Goal: Obtain resource: Download file/media

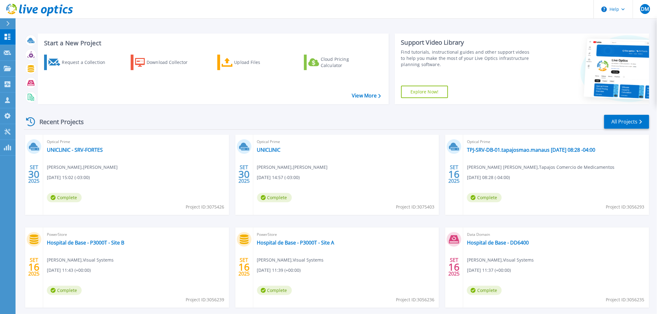
scroll to position [30, 0]
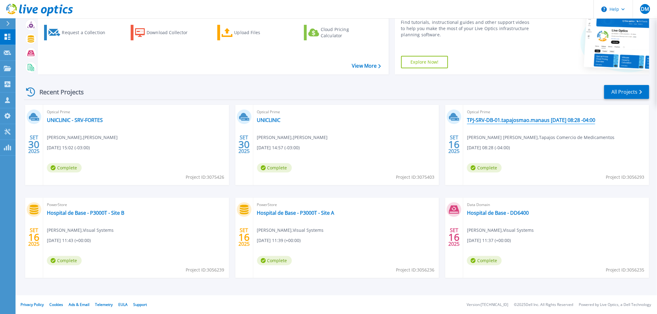
click at [514, 120] on link "TPJ-SRV-DB-01.tapajosmao.manaus [DATE] 08:28 -04:00" at bounding box center [531, 120] width 128 height 6
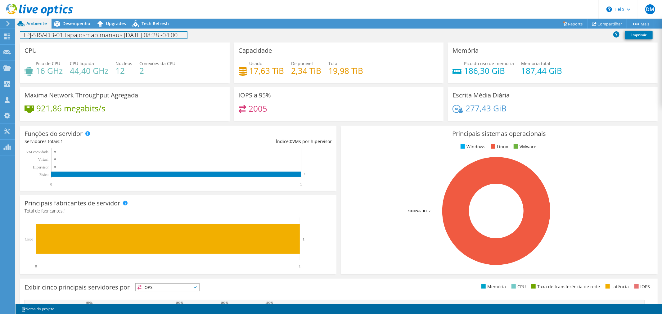
click at [187, 36] on h1 "TPJ-SRV-DB-01.tapajosmao.manaus 2025-09-16 08:28 -04:00" at bounding box center [103, 35] width 167 height 7
click at [94, 36] on link at bounding box center [93, 35] width 9 height 8
click at [88, 24] on span "Desempenho" at bounding box center [76, 23] width 28 height 6
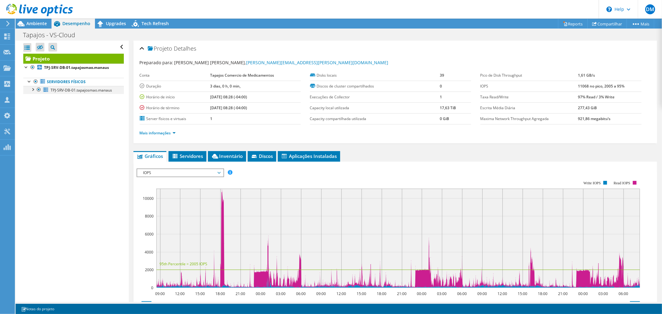
click at [33, 87] on div at bounding box center [32, 89] width 6 height 6
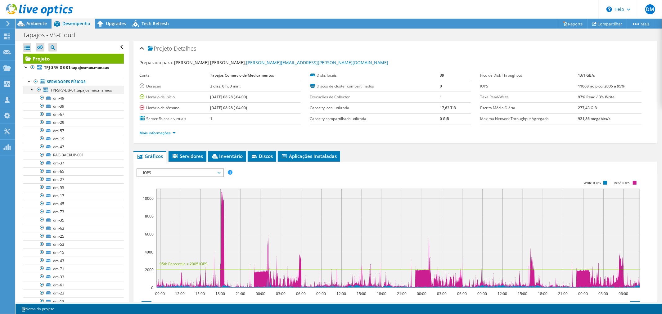
click at [33, 87] on div at bounding box center [32, 89] width 6 height 6
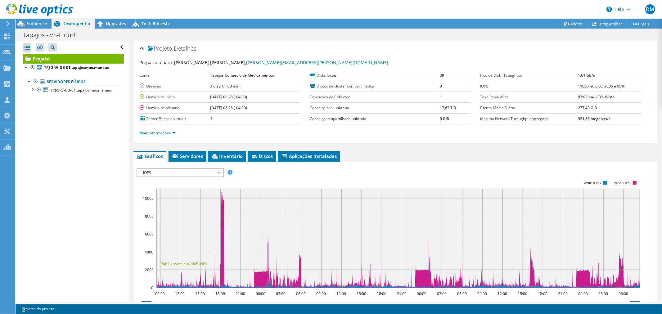
click at [31, 11] on icon at bounding box center [39, 10] width 67 height 13
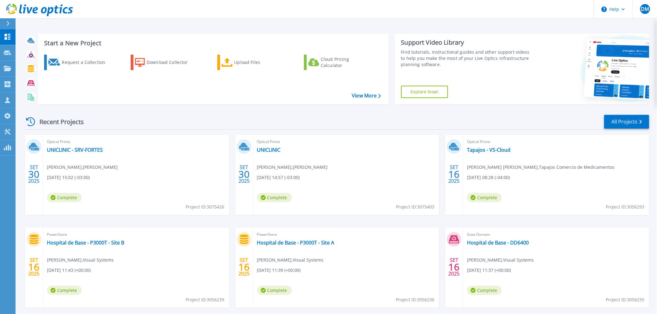
scroll to position [30, 0]
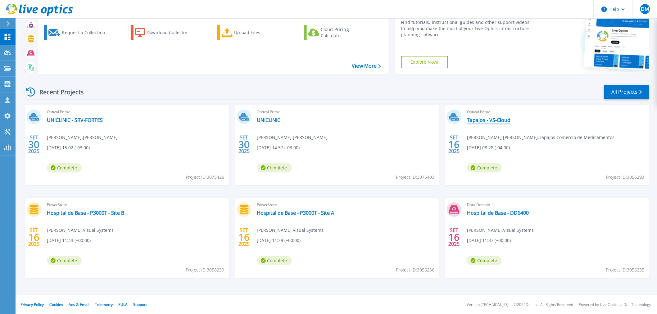
click at [474, 121] on link "Tapajos - VS-Cloud" at bounding box center [488, 120] width 43 height 6
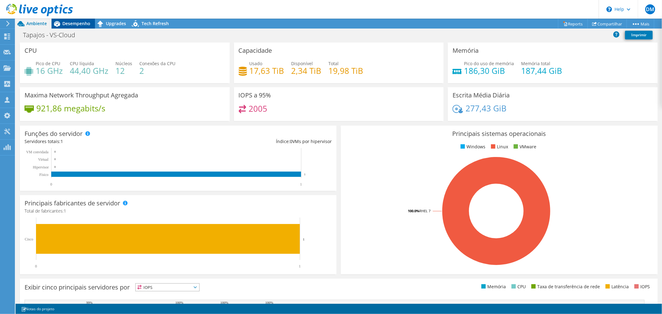
click at [76, 22] on span "Desempenho" at bounding box center [76, 23] width 28 height 6
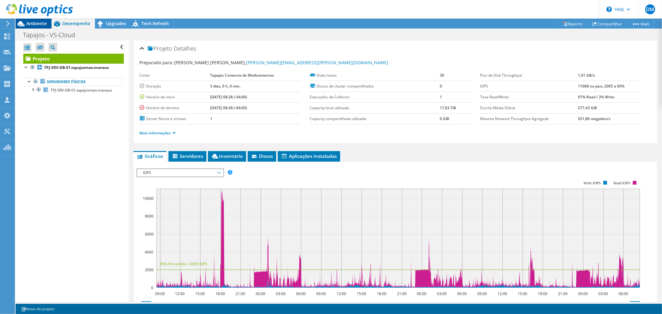
click at [41, 24] on span "Ambiente" at bounding box center [36, 23] width 20 height 6
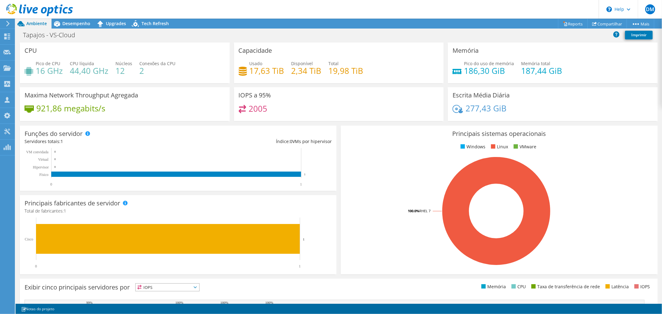
click at [31, 8] on use at bounding box center [39, 10] width 67 height 12
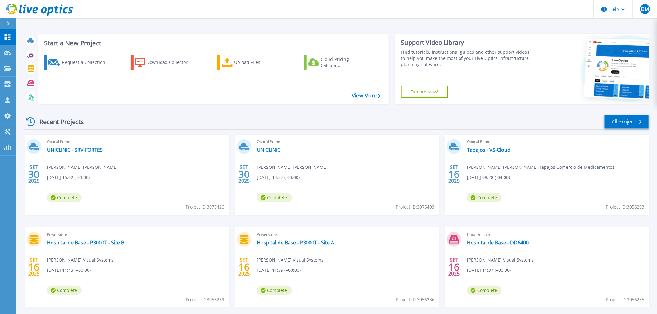
click at [623, 121] on link "All Projects" at bounding box center [626, 122] width 45 height 14
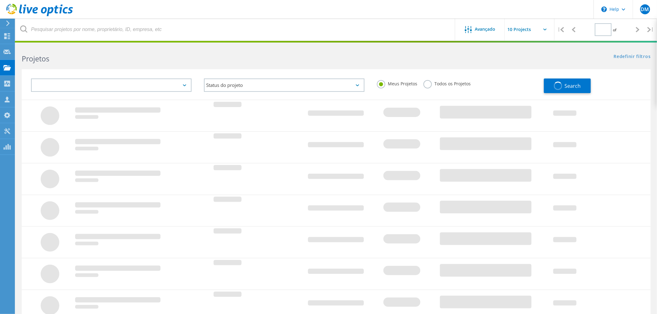
type input "1"
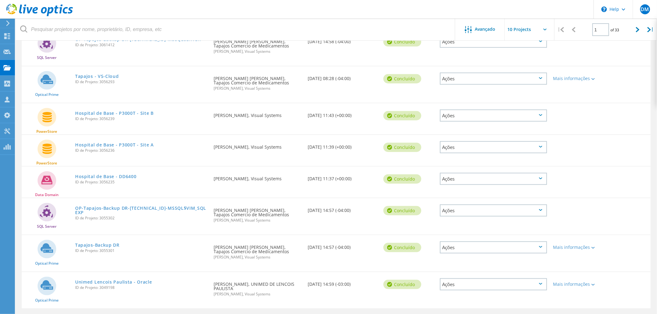
scroll to position [166, 0]
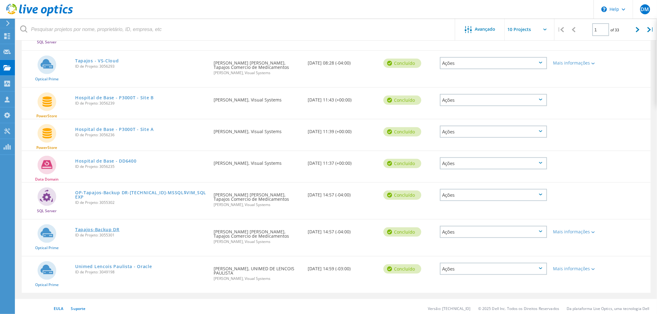
click at [112, 228] on link "Tapajos-Backup DR" at bounding box center [97, 230] width 44 height 4
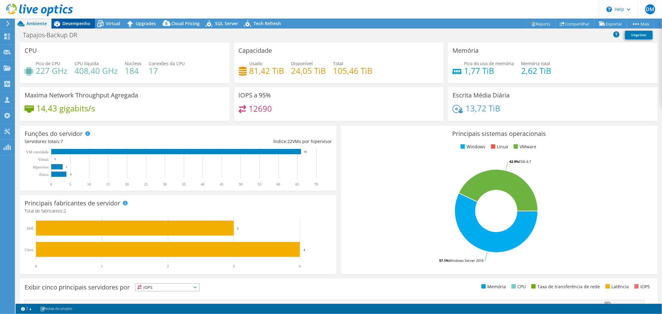
click at [78, 26] on span "Desempenho" at bounding box center [76, 23] width 28 height 6
select select "USD"
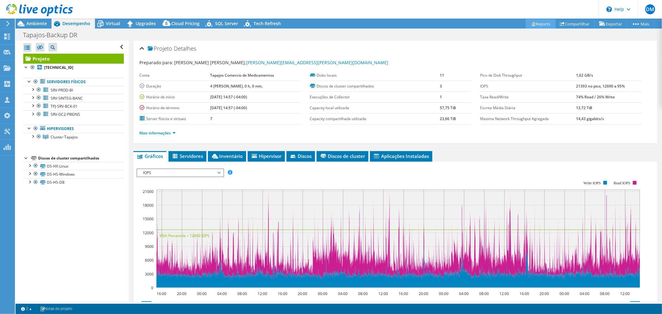
click at [531, 22] on link "Reports" at bounding box center [541, 24] width 30 height 10
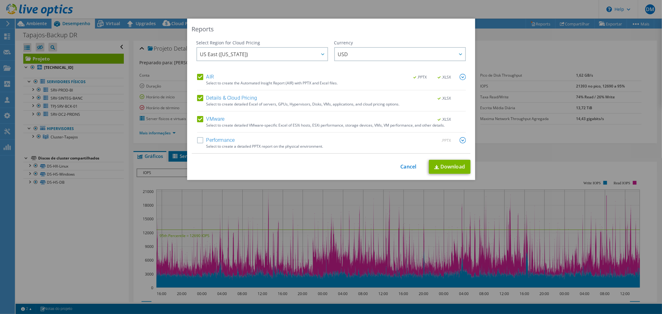
click at [199, 141] on label "Performance" at bounding box center [216, 140] width 38 height 6
click at [0, 0] on input "Performance" at bounding box center [0, 0] width 0 height 0
click at [450, 166] on link "Download" at bounding box center [450, 167] width 42 height 14
click at [401, 165] on link "Cancel" at bounding box center [409, 167] width 16 height 6
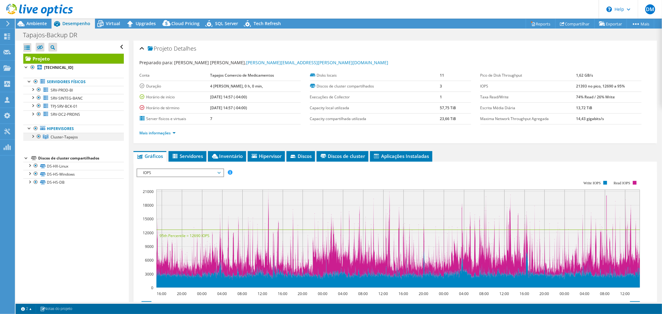
click at [34, 138] on div at bounding box center [32, 136] width 6 height 6
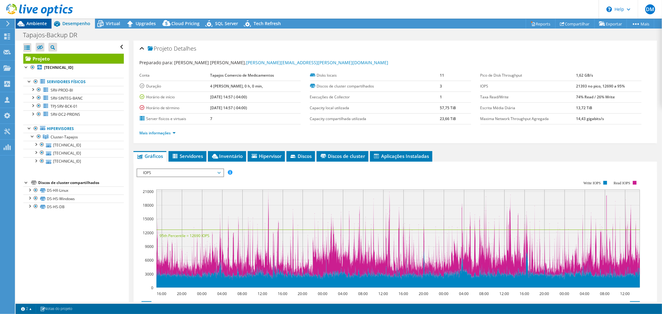
click at [43, 23] on span "Ambiente" at bounding box center [36, 23] width 20 height 6
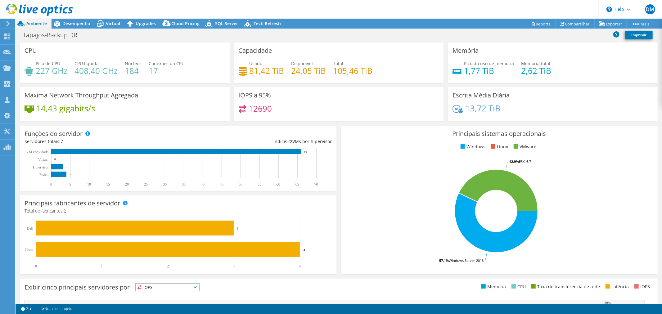
click at [36, 10] on use at bounding box center [39, 10] width 67 height 12
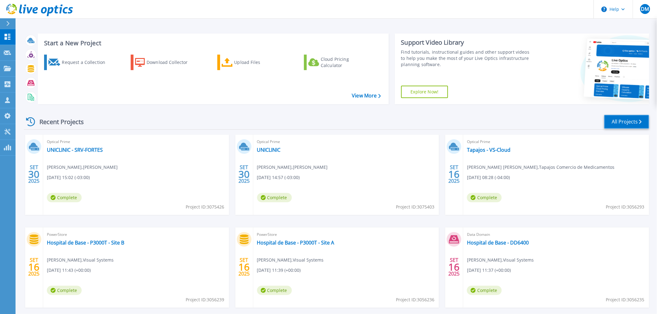
click at [615, 126] on link "All Projects" at bounding box center [626, 122] width 45 height 14
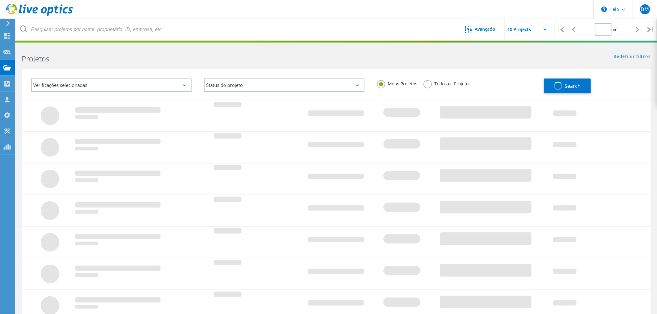
type input "1"
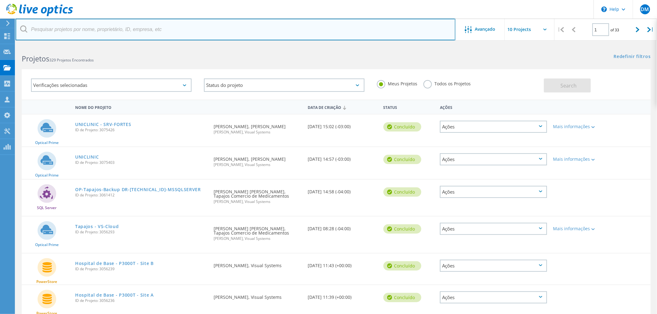
click at [97, 32] on input "text" at bounding box center [236, 30] width 440 height 22
type input "tapajos"
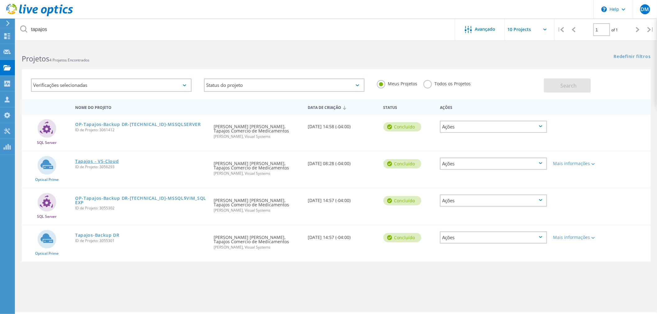
click at [106, 160] on link "Tapajos - VS-Cloud" at bounding box center [97, 161] width 44 height 4
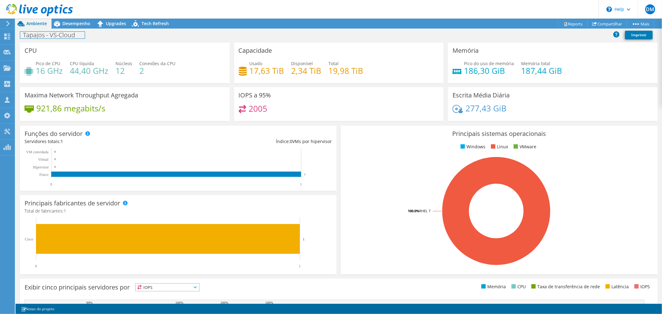
click at [84, 35] on h1 "Tapajos - VS-Cloud" at bounding box center [52, 35] width 65 height 7
click at [86, 35] on link at bounding box center [86, 35] width 9 height 8
click at [54, 7] on use at bounding box center [39, 10] width 67 height 12
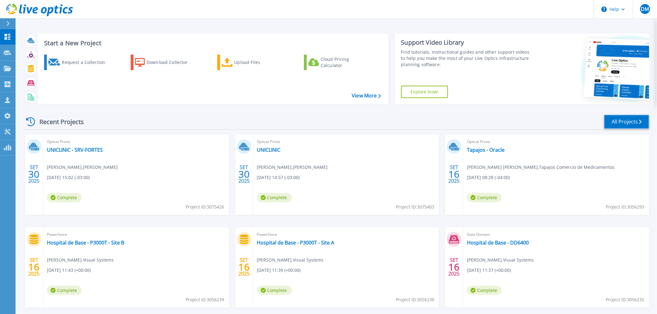
click at [626, 120] on link "All Projects" at bounding box center [626, 122] width 45 height 14
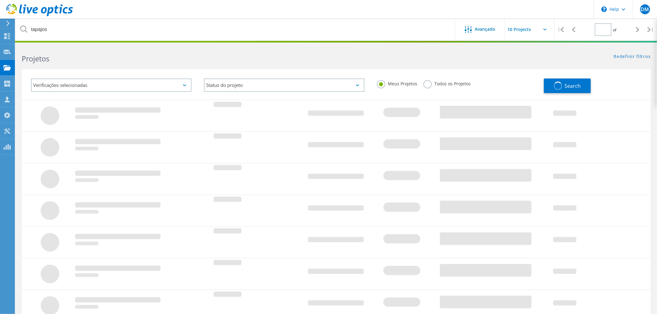
type input "1"
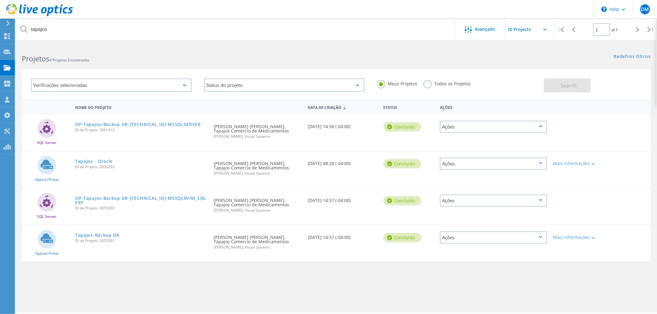
click at [82, 58] on span "4 Projetos Encontrados" at bounding box center [69, 59] width 40 height 5
click at [101, 160] on link "Tapajos - Oracle" at bounding box center [94, 161] width 38 height 4
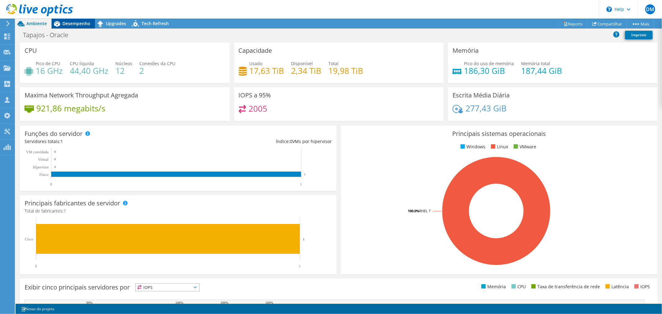
click at [71, 24] on span "Desempenho" at bounding box center [76, 23] width 28 height 6
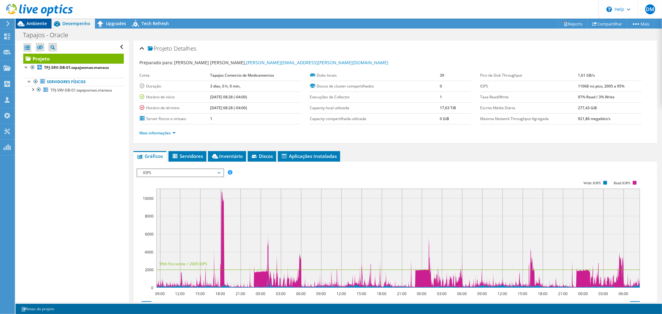
click at [43, 23] on span "Ambiente" at bounding box center [36, 23] width 20 height 6
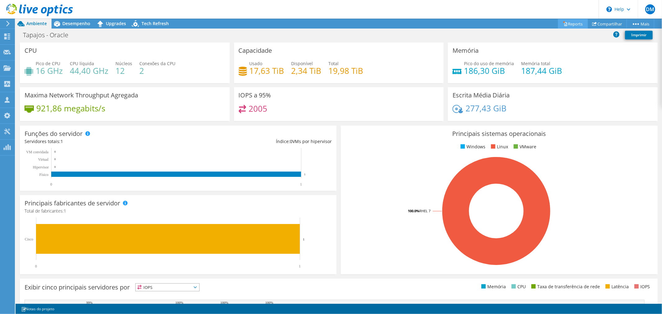
click at [572, 23] on link "Reports" at bounding box center [573, 24] width 30 height 10
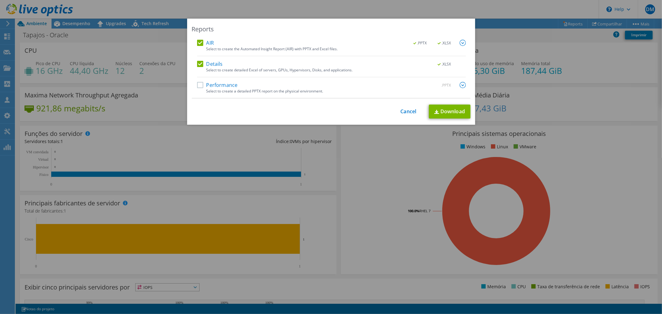
click at [203, 83] on label "Performance" at bounding box center [217, 85] width 41 height 6
click at [0, 0] on input "Performance" at bounding box center [0, 0] width 0 height 0
click at [438, 111] on link "Download" at bounding box center [450, 112] width 42 height 14
click at [410, 111] on link "Cancel" at bounding box center [409, 112] width 16 height 6
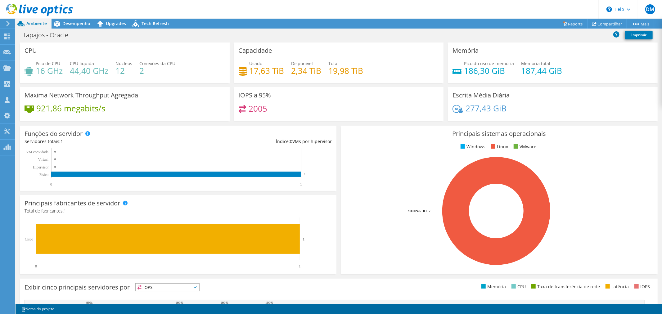
click at [56, 11] on use at bounding box center [39, 10] width 67 height 12
